Goal: Find specific page/section: Find specific page/section

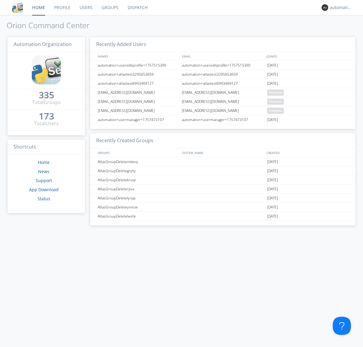
click at [137, 8] on link "Dispatch" at bounding box center [137, 7] width 29 height 15
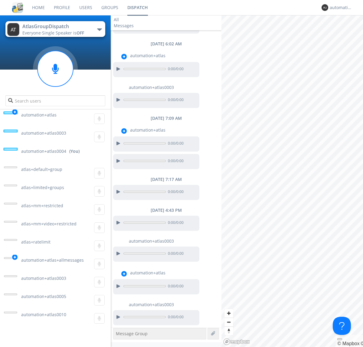
scroll to position [463, 0]
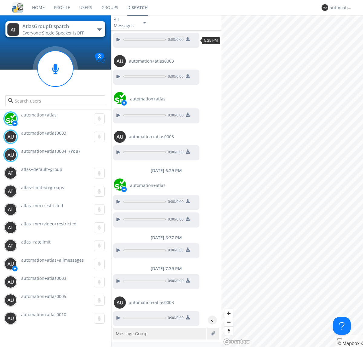
scroll to position [48, 0]
click at [210, 320] on div "^" at bounding box center [212, 320] width 9 height 9
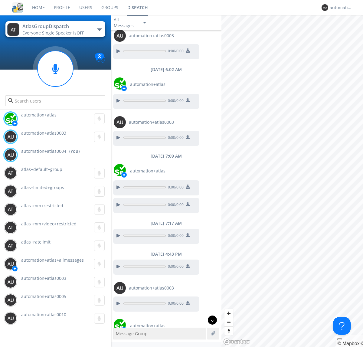
scroll to position [463, 0]
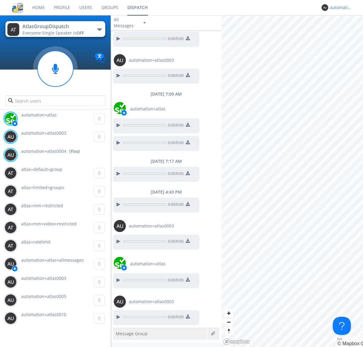
click at [339, 8] on div "automation+atlas0004" at bounding box center [341, 8] width 23 height 6
